Goal: Task Accomplishment & Management: Manage account settings

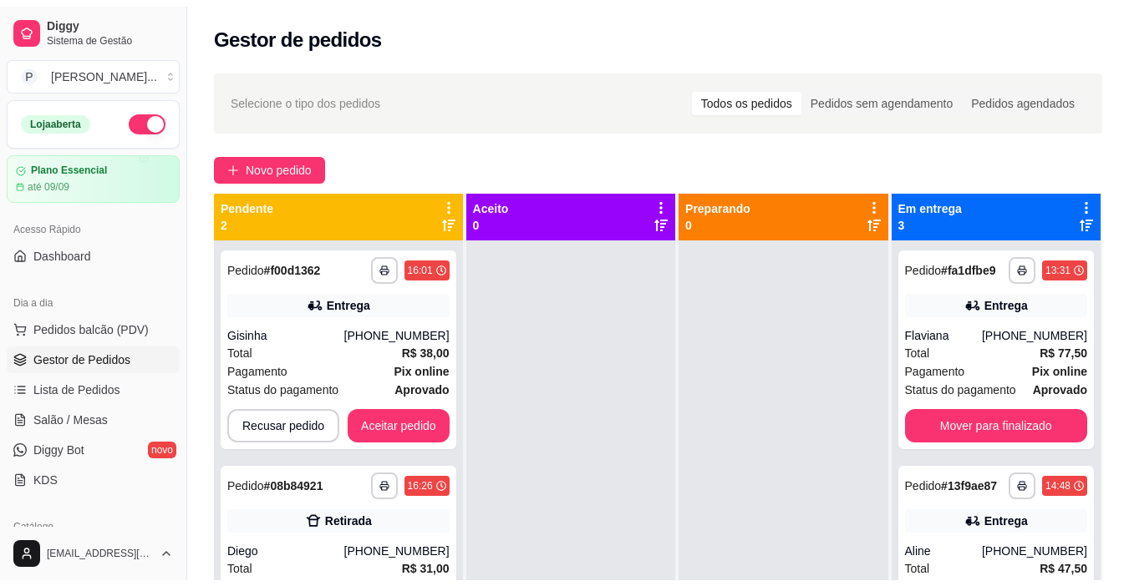
scroll to position [18, 0]
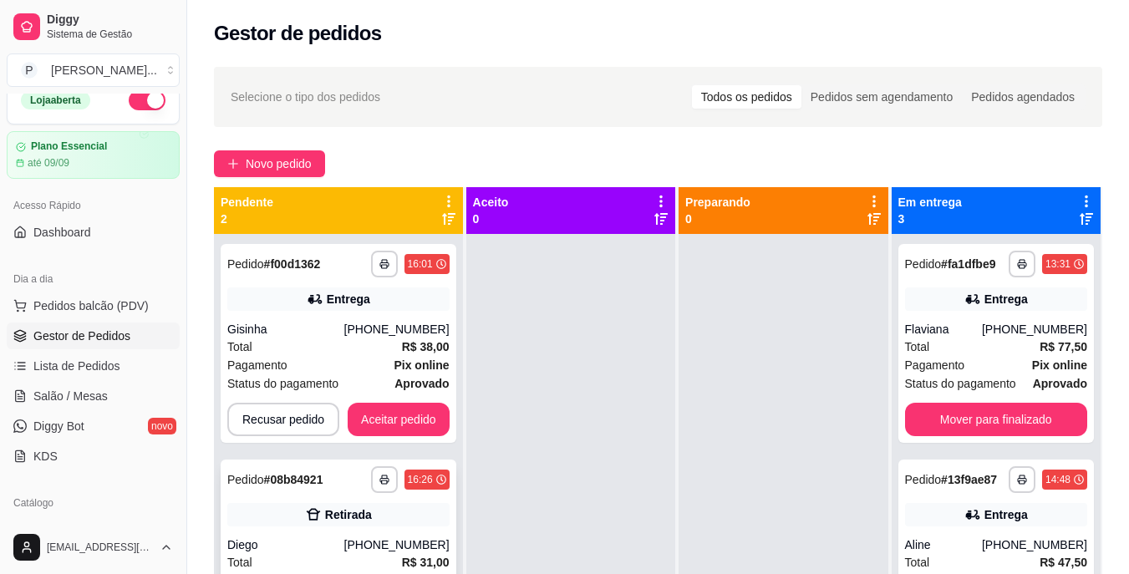
click at [393, 515] on div "Retirada" at bounding box center [338, 514] width 222 height 23
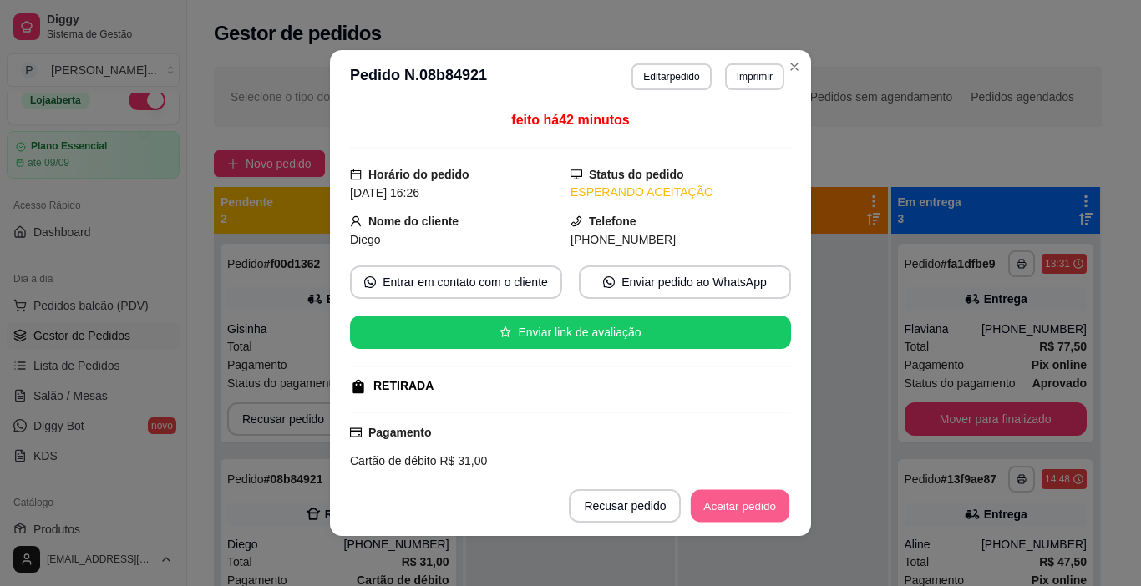
click at [748, 520] on button "Aceitar pedido" at bounding box center [740, 506] width 99 height 33
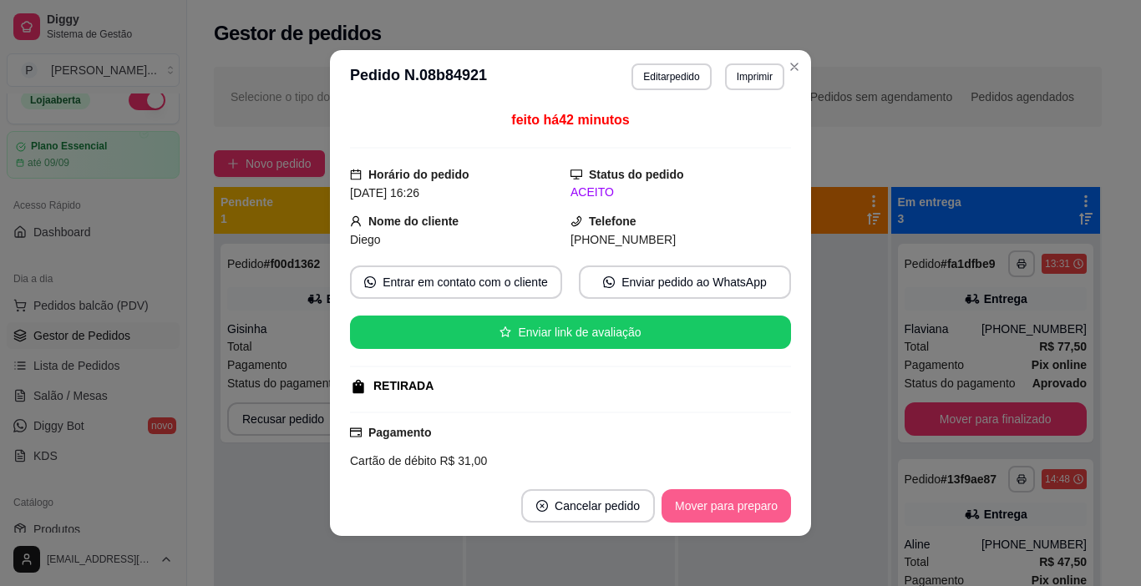
click at [762, 505] on button "Mover para preparo" at bounding box center [726, 506] width 129 height 33
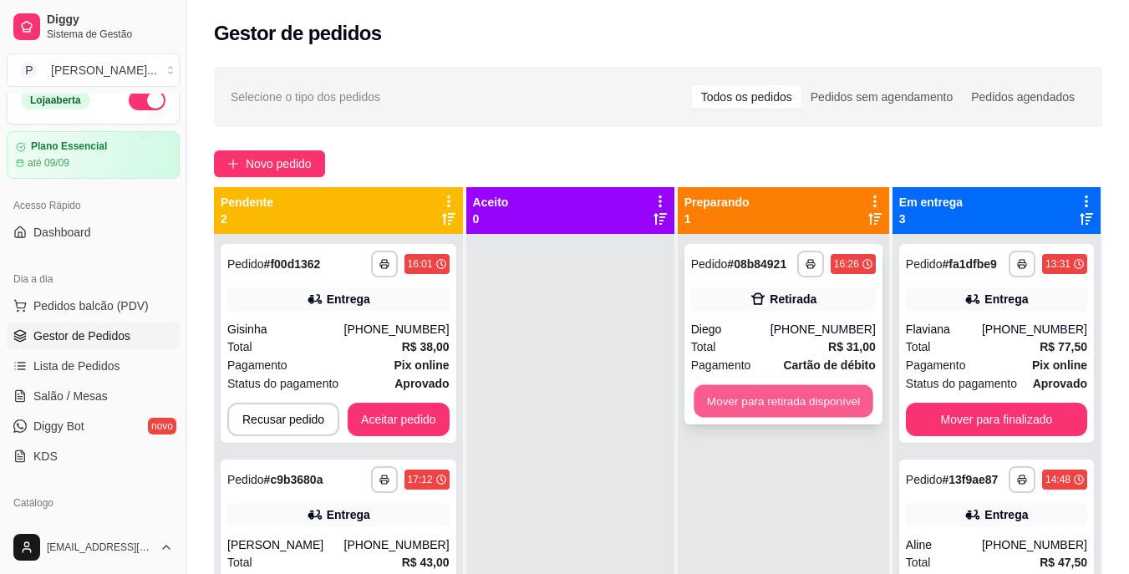
click at [726, 393] on button "Mover para retirada disponível" at bounding box center [782, 401] width 179 height 33
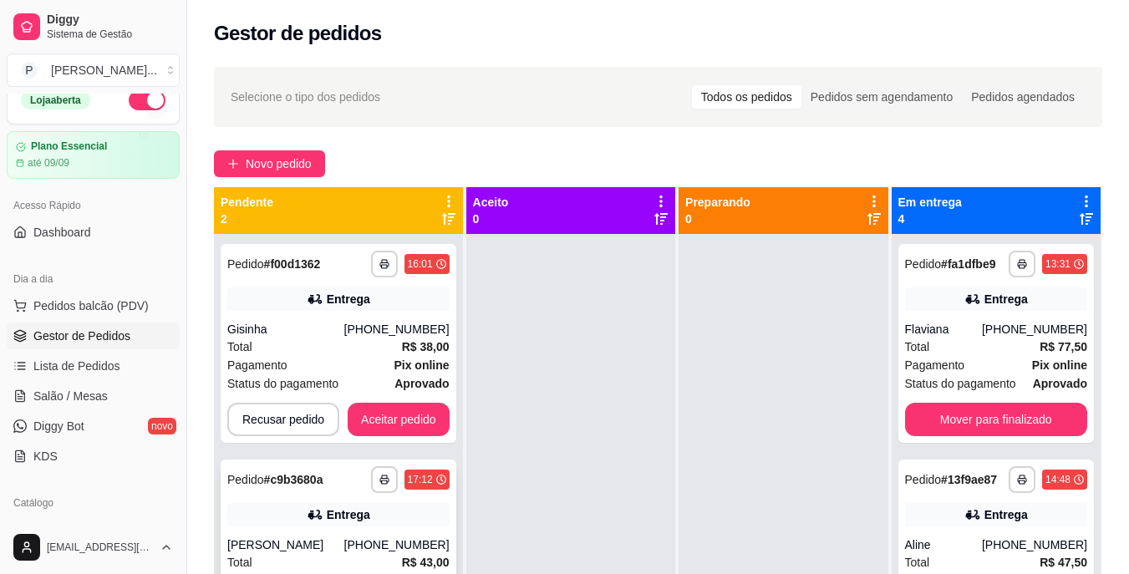
click at [344, 540] on div "[PERSON_NAME]" at bounding box center [285, 544] width 117 height 17
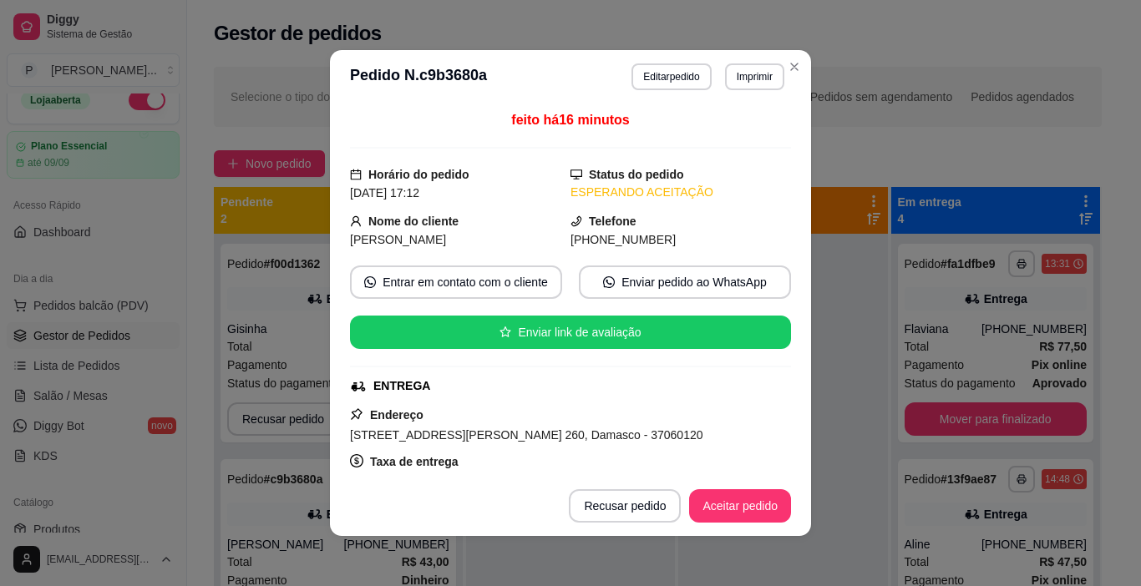
click at [681, 496] on div at bounding box center [685, 506] width 8 height 33
click at [706, 506] on button "Aceitar pedido" at bounding box center [740, 506] width 99 height 33
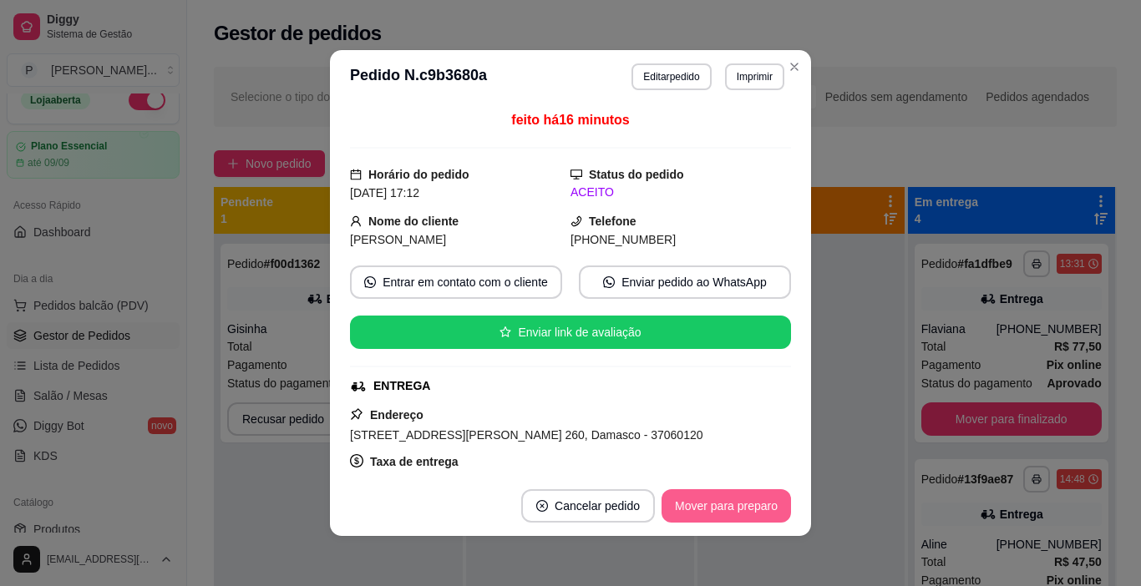
click at [764, 499] on button "Mover para preparo" at bounding box center [726, 506] width 129 height 33
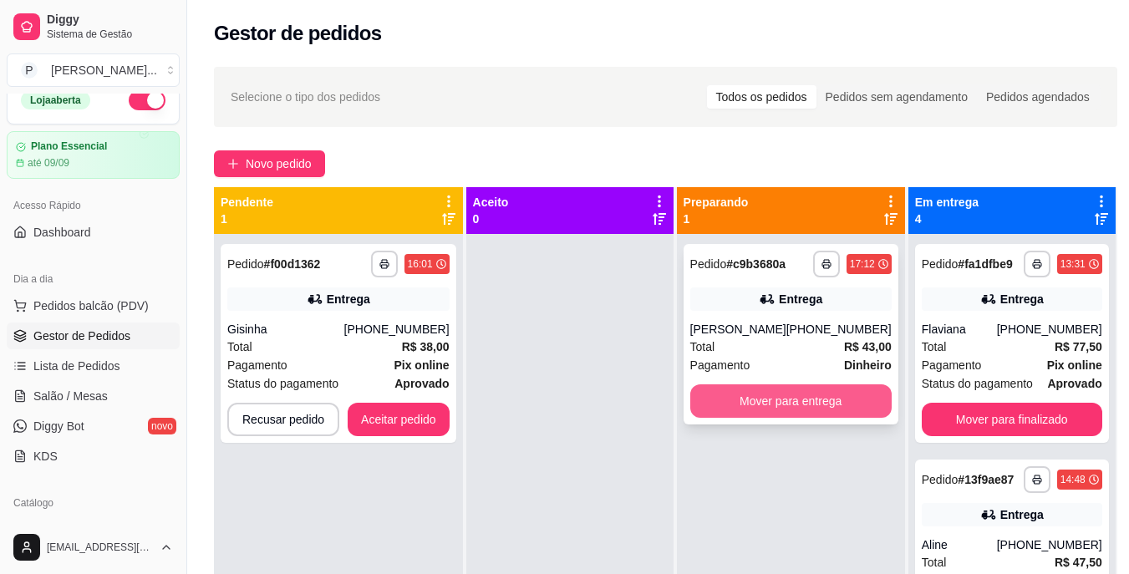
click at [822, 408] on button "Mover para entrega" at bounding box center [790, 400] width 201 height 33
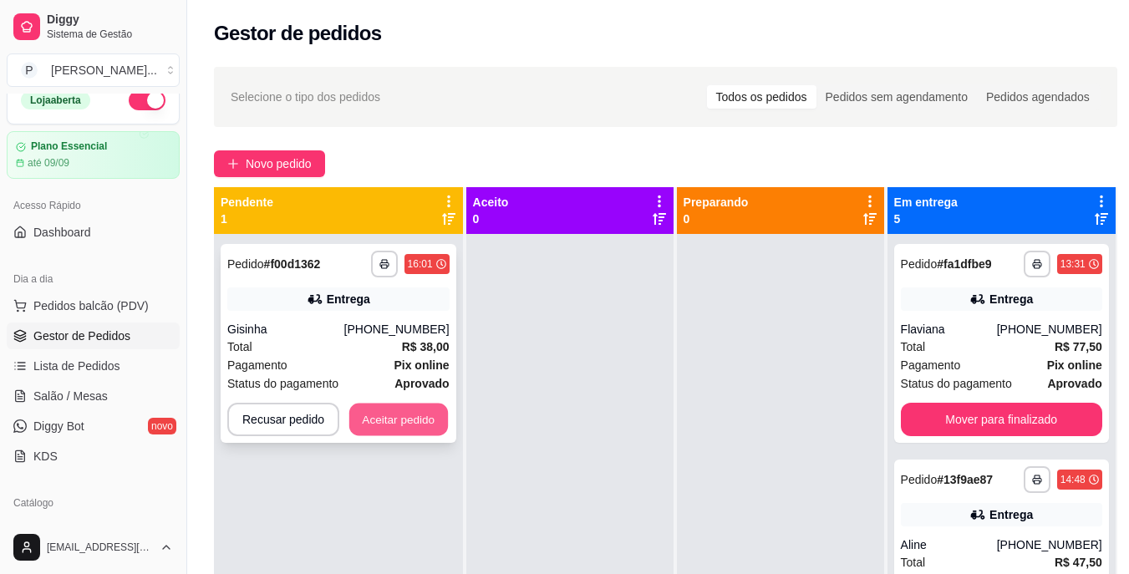
click at [419, 419] on button "Aceitar pedido" at bounding box center [398, 419] width 99 height 33
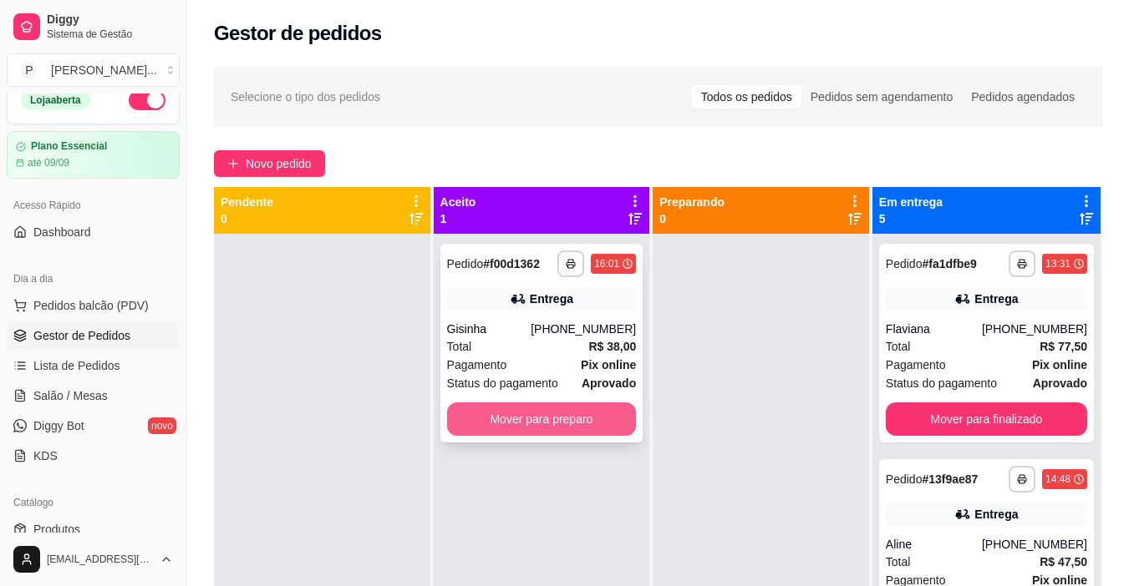
click at [503, 416] on button "Mover para preparo" at bounding box center [542, 419] width 190 height 33
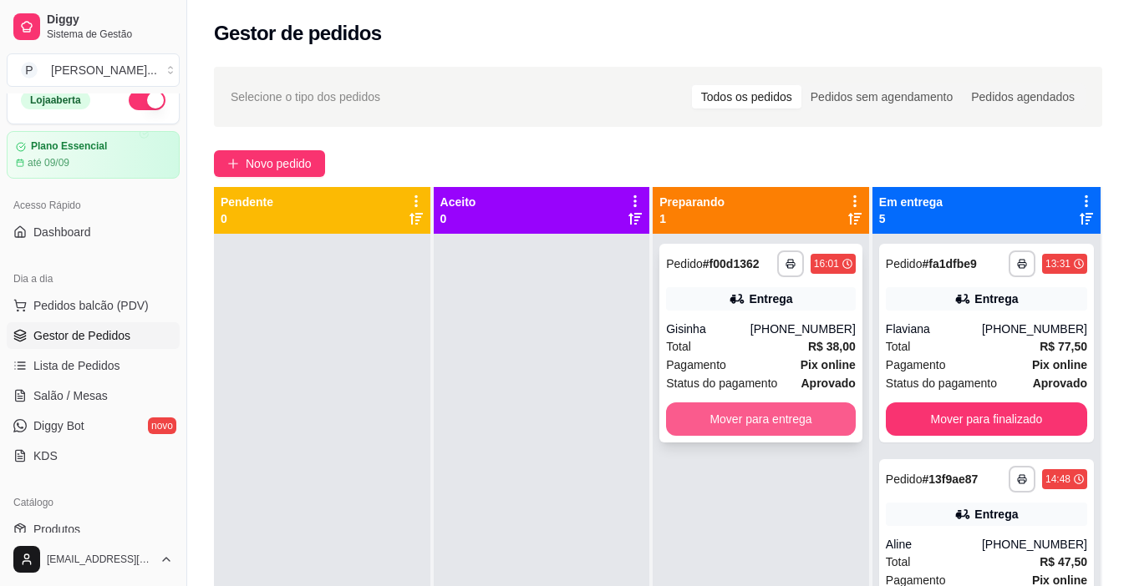
click at [740, 423] on button "Mover para entrega" at bounding box center [761, 419] width 190 height 33
